Goal: Transaction & Acquisition: Purchase product/service

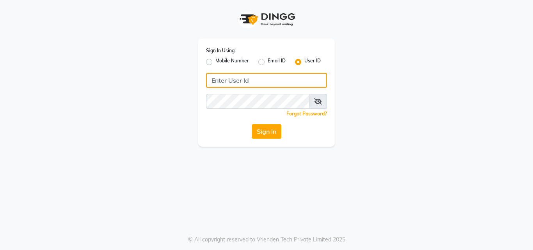
type input "9899947210"
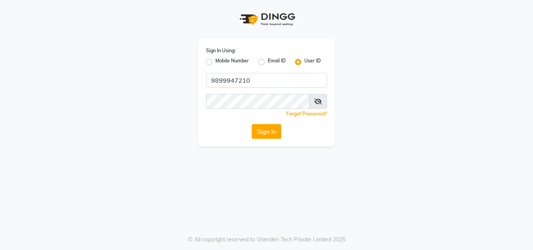
click at [215, 60] on label "Mobile Number" at bounding box center [232, 61] width 34 height 9
click at [215, 60] on input "Mobile Number" at bounding box center [217, 59] width 5 height 5
radio input "true"
radio input "false"
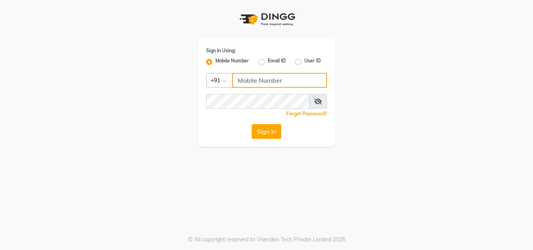
click at [252, 79] on input "Username" at bounding box center [279, 80] width 95 height 15
type input "9899947210"
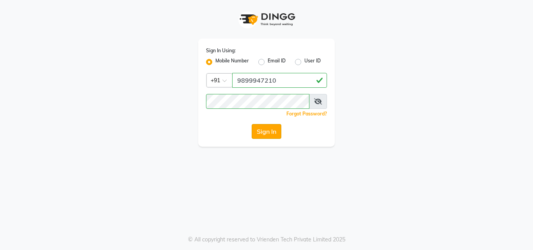
click at [264, 130] on button "Sign In" at bounding box center [266, 131] width 30 height 15
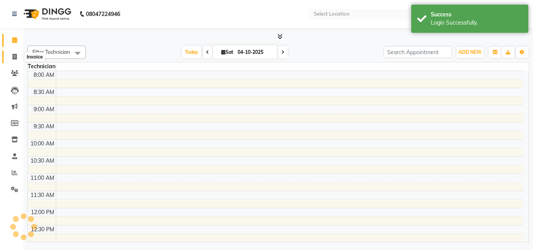
select select "en"
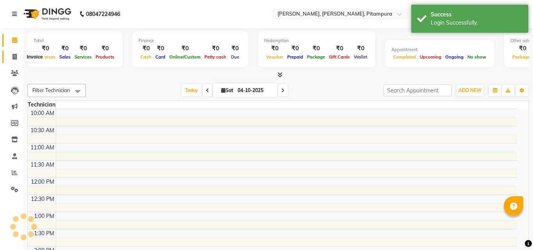
click at [18, 59] on span at bounding box center [15, 57] width 14 height 9
select select "service"
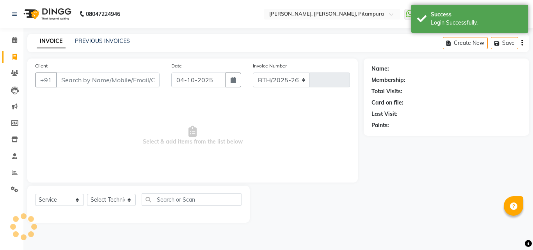
select select "4953"
type input "0562"
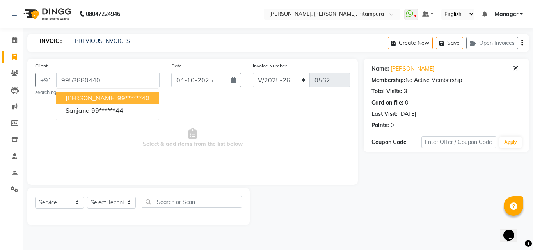
click at [108, 96] on span "[PERSON_NAME]" at bounding box center [90, 98] width 50 height 8
type input "99******40"
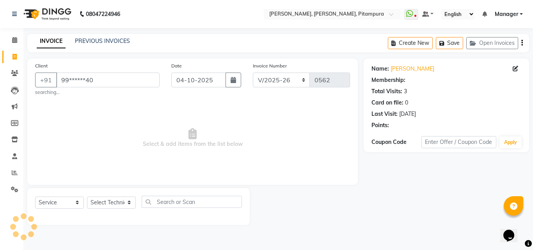
click at [108, 97] on div "Client +91 99******40 searching... Date [DATE] Invoice Number BTH/2025-26 RED/2…" at bounding box center [192, 121] width 330 height 126
click at [67, 202] on select "Select Service Product Membership Package Voucher Prepaid Gift Card" at bounding box center [59, 202] width 49 height 12
select select "P"
click at [35, 196] on select "Select Service Product Membership Package Voucher Prepaid Gift Card" at bounding box center [59, 202] width 49 height 12
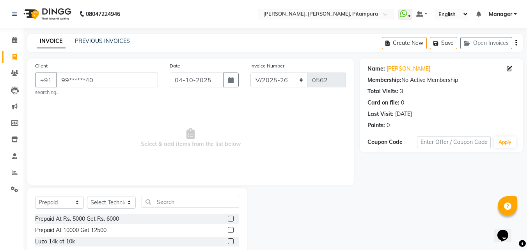
click at [230, 217] on label at bounding box center [231, 219] width 6 height 6
click at [230, 217] on input "checkbox" at bounding box center [230, 218] width 5 height 5
checkbox input "false"
click at [107, 202] on select "Select Technician Khushi Manager [PERSON_NAME] [PERSON_NAME]" at bounding box center [111, 202] width 49 height 12
select select "79603"
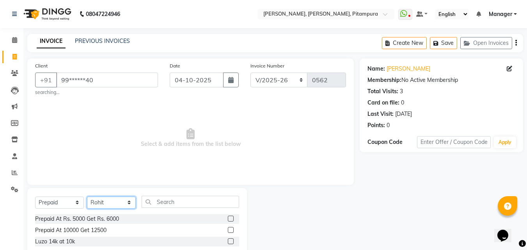
click at [87, 196] on select "Select Technician Khushi Manager [PERSON_NAME] [PERSON_NAME]" at bounding box center [111, 202] width 49 height 12
click at [232, 216] on label at bounding box center [231, 219] width 6 height 6
click at [232, 216] on input "checkbox" at bounding box center [230, 218] width 5 height 5
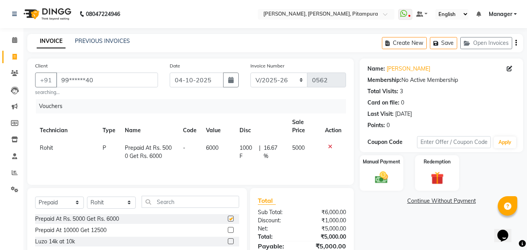
checkbox input "false"
click at [450, 180] on div "Redemption" at bounding box center [437, 172] width 46 height 37
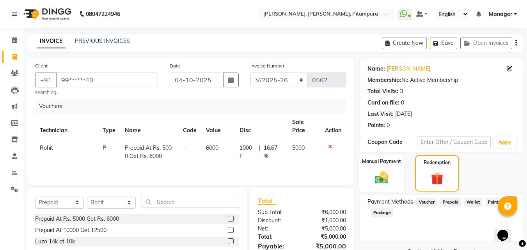
click at [382, 168] on div "Manual Payment" at bounding box center [382, 173] width 46 height 38
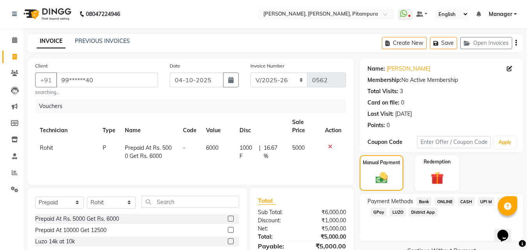
click at [461, 200] on span "CASH" at bounding box center [466, 201] width 17 height 9
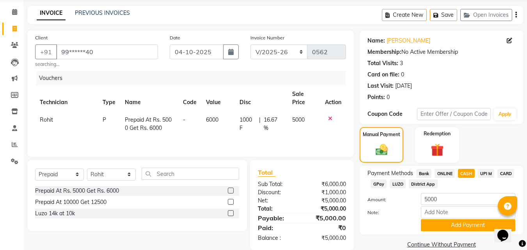
scroll to position [40, 0]
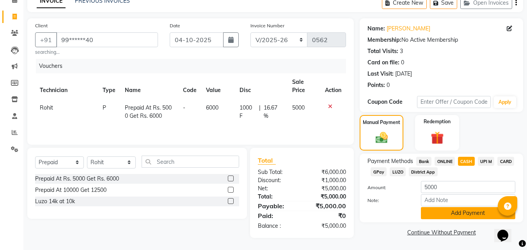
click at [431, 213] on button "Add Payment" at bounding box center [468, 213] width 94 height 12
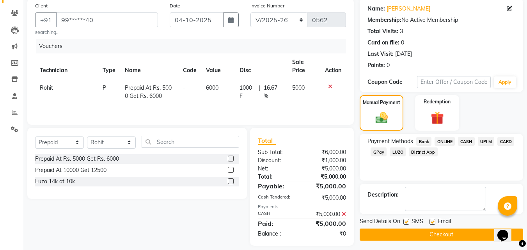
scroll to position [67, 0]
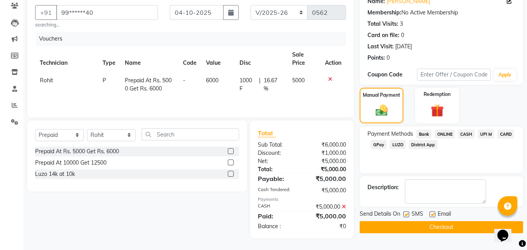
click at [472, 225] on button "Checkout" at bounding box center [440, 227] width 163 height 12
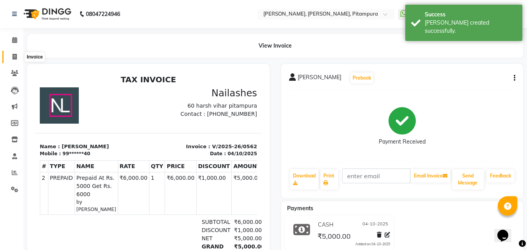
click at [15, 54] on icon at bounding box center [14, 57] width 4 height 6
select select "4953"
select select "service"
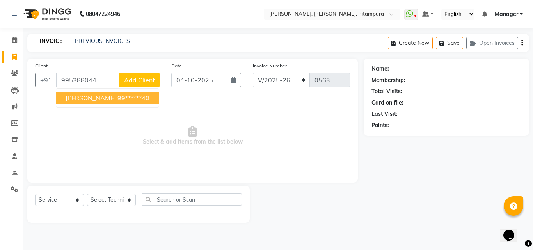
click at [141, 98] on ngb-highlight "99******40" at bounding box center [133, 98] width 32 height 8
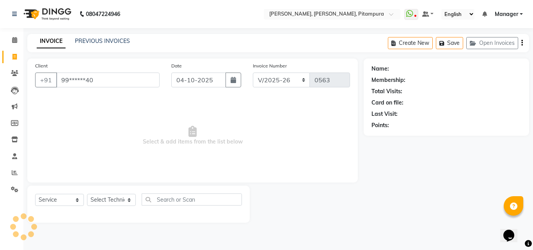
type input "99******40"
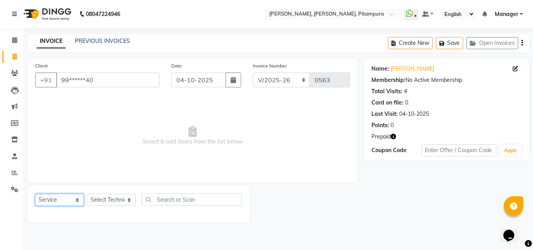
click at [69, 197] on select "Select Service Product Membership Package Voucher Prepaid Gift Card" at bounding box center [59, 200] width 49 height 12
click at [35, 194] on select "Select Service Product Membership Package Voucher Prepaid Gift Card" at bounding box center [59, 200] width 49 height 12
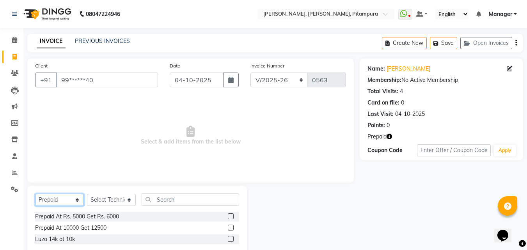
click at [59, 202] on select "Select Service Product Membership Package Voucher Prepaid Gift Card" at bounding box center [59, 200] width 49 height 12
select select "service"
click at [35, 194] on select "Select Service Product Membership Package Voucher Prepaid Gift Card" at bounding box center [59, 200] width 49 height 12
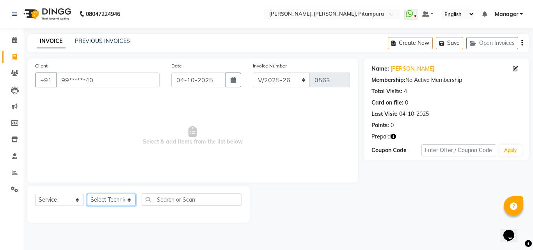
click at [110, 194] on select "Select Technician Khushi Manager [PERSON_NAME] [PERSON_NAME]" at bounding box center [111, 200] width 49 height 12
select select "79602"
click at [87, 194] on select "Select Technician Khushi Manager [PERSON_NAME] [PERSON_NAME]" at bounding box center [111, 200] width 49 height 12
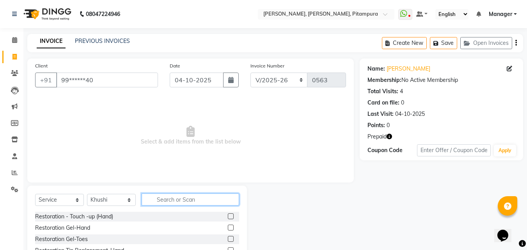
click at [173, 201] on input "text" at bounding box center [190, 199] width 97 height 12
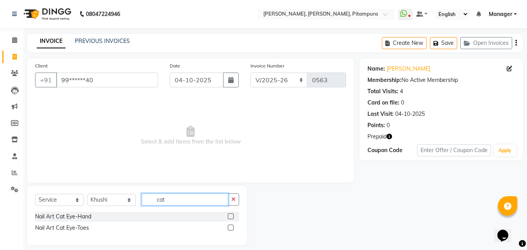
type input "cat"
click at [233, 214] on label at bounding box center [231, 216] width 6 height 6
click at [233, 214] on input "checkbox" at bounding box center [230, 216] width 5 height 5
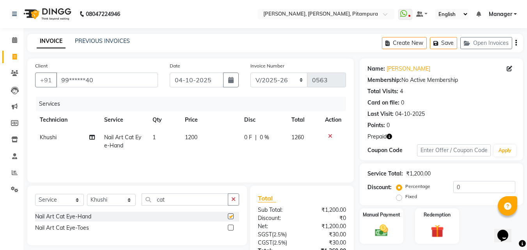
checkbox input "false"
click at [193, 140] on span "1200" at bounding box center [191, 137] width 12 height 7
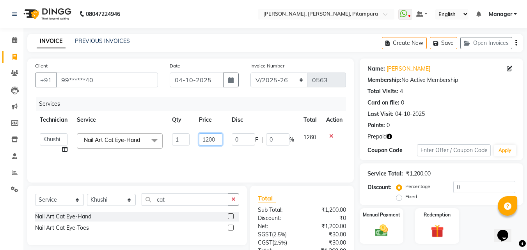
click at [216, 136] on input "1200" at bounding box center [210, 139] width 23 height 12
type input "1"
type input "800"
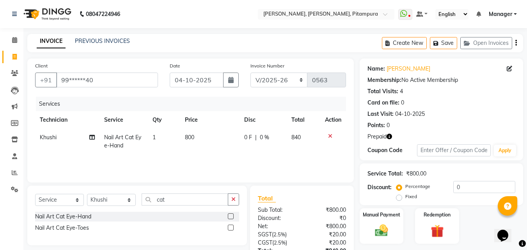
click at [330, 149] on td at bounding box center [333, 142] width 26 height 26
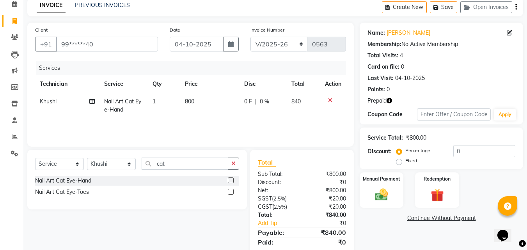
scroll to position [62, 0]
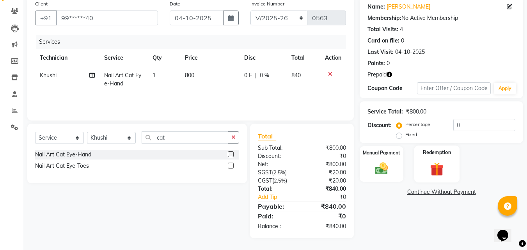
click at [438, 163] on img at bounding box center [437, 169] width 22 height 17
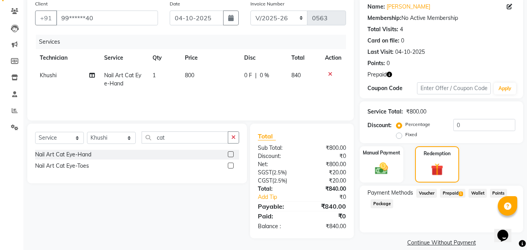
click at [455, 194] on span "Prepaid 1" at bounding box center [452, 193] width 25 height 9
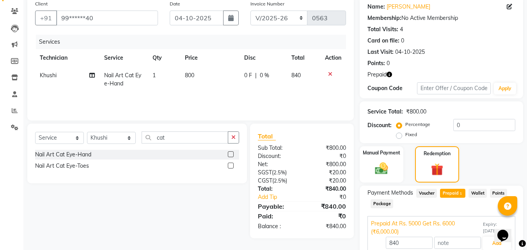
scroll to position [97, 0]
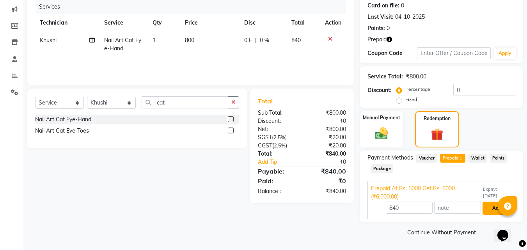
click at [490, 206] on button "Add" at bounding box center [496, 208] width 28 height 13
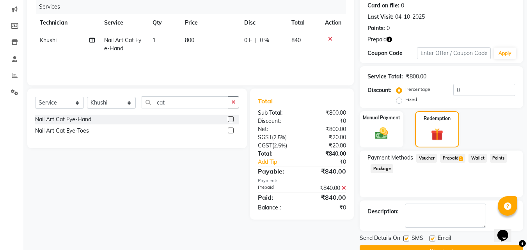
scroll to position [116, 0]
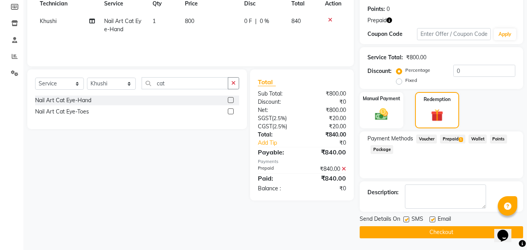
click at [465, 231] on button "Checkout" at bounding box center [440, 232] width 163 height 12
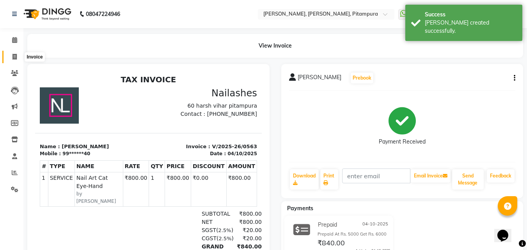
click at [16, 54] on icon at bounding box center [14, 57] width 4 height 6
select select "service"
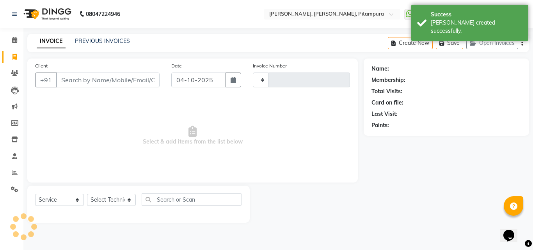
type input "0564"
select select "4953"
click at [107, 44] on div "PREVIOUS INVOICES" at bounding box center [102, 41] width 55 height 8
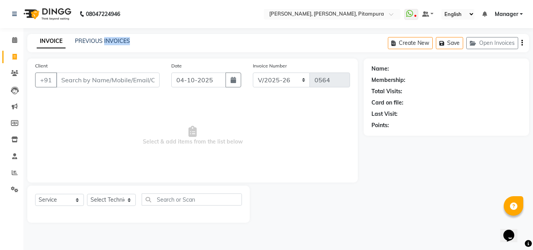
click at [107, 44] on div "PREVIOUS INVOICES" at bounding box center [102, 41] width 55 height 8
click at [105, 41] on link "PREVIOUS INVOICES" at bounding box center [102, 40] width 55 height 7
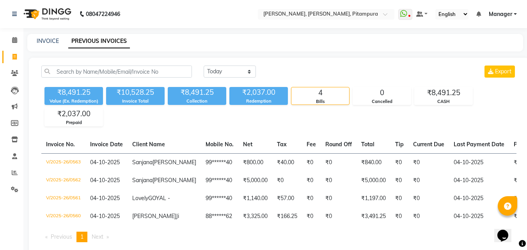
click at [513, 16] on link "Manager" at bounding box center [502, 14] width 28 height 8
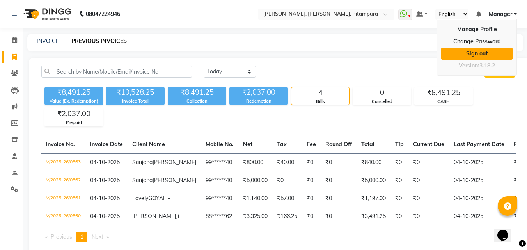
click at [492, 53] on link "Sign out" at bounding box center [476, 54] width 71 height 12
